Goal: Transaction & Acquisition: Purchase product/service

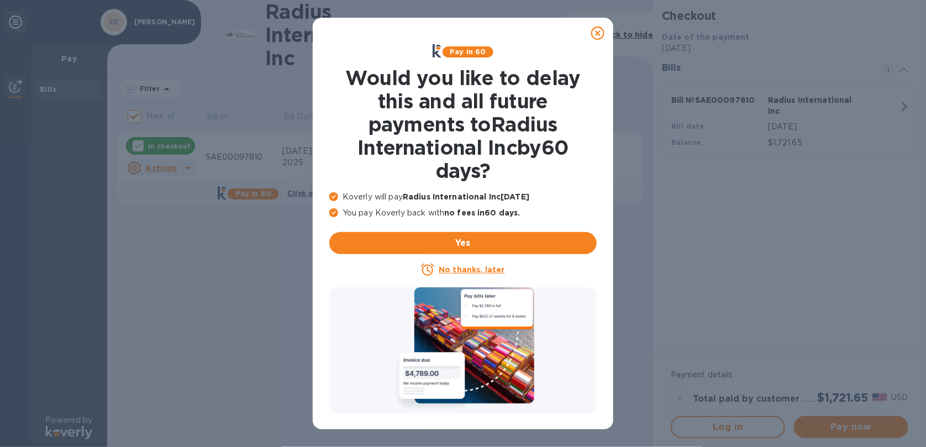
click at [475, 268] on u "No thanks, later" at bounding box center [472, 269] width 66 height 9
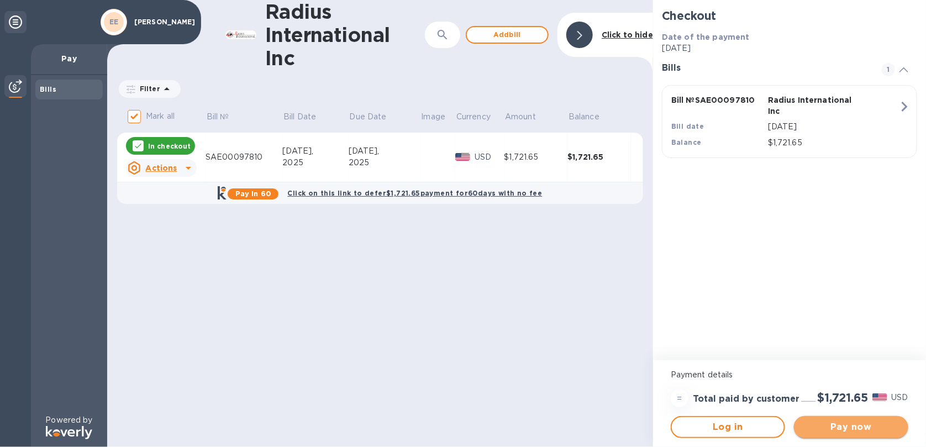
click at [851, 425] on span "Pay now" at bounding box center [851, 427] width 97 height 13
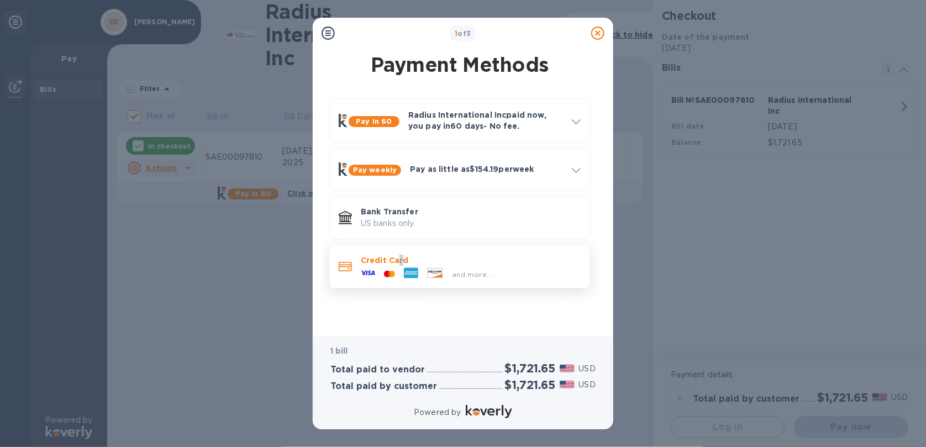
drag, startPoint x: 650, startPoint y: 374, endPoint x: 401, endPoint y: 260, distance: 274.5
click at [401, 260] on p "Credit Card" at bounding box center [471, 260] width 220 height 11
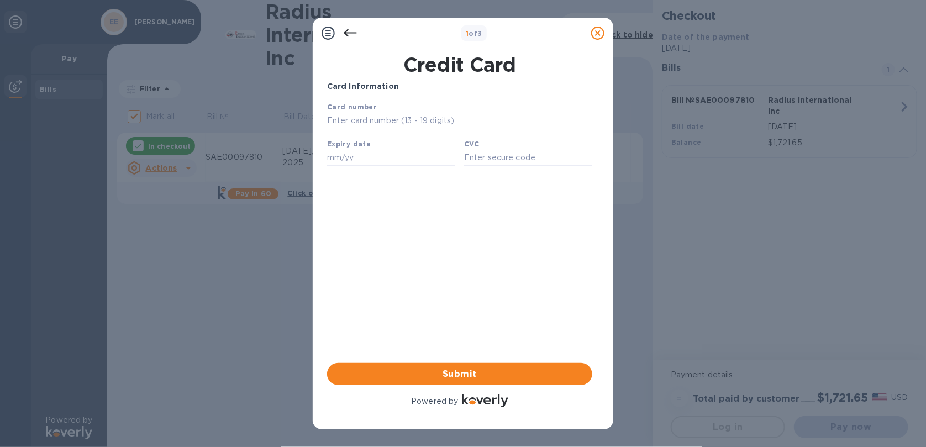
click at [376, 123] on input "text" at bounding box center [459, 120] width 265 height 17
type input "[CREDIT_CARD_NUMBER]"
click at [349, 160] on input "text" at bounding box center [391, 157] width 128 height 17
type input "12/28"
click at [502, 161] on input "text" at bounding box center [528, 157] width 128 height 17
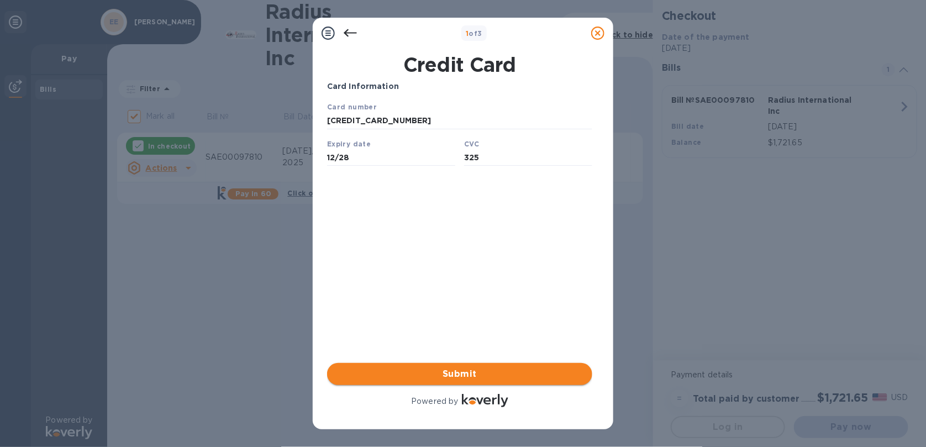
type input "325"
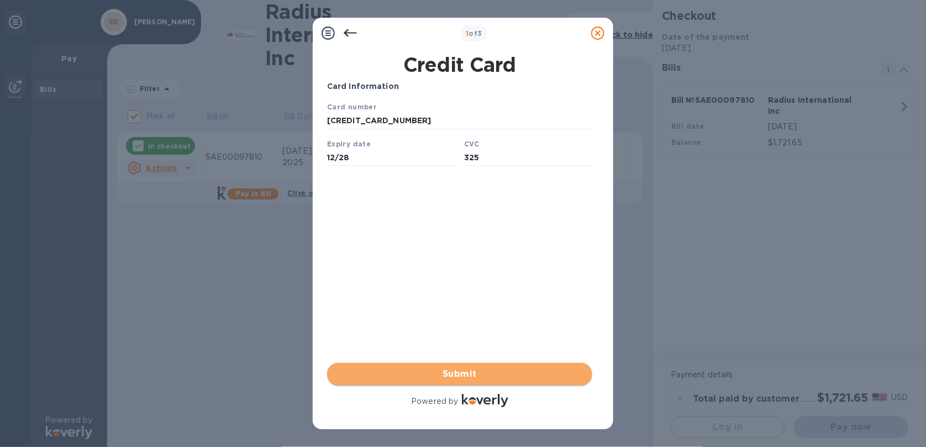
click at [466, 372] on span "Submit" at bounding box center [460, 373] width 248 height 13
click at [471, 372] on span "Submit" at bounding box center [460, 373] width 248 height 13
